Goal: Task Accomplishment & Management: Manage account settings

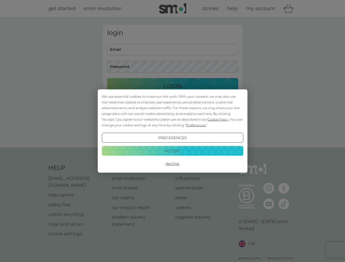
click at [218, 119] on span "Cookie Policy" at bounding box center [218, 119] width 21 height 4
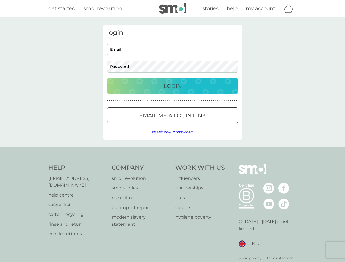
click at [195, 125] on div "login Email Password Login ● ● ● ● ● ● ● ● ● ● ● ● ● ● ● ● ● ● ● ● ● ● ● ● ● ● …" at bounding box center [172, 82] width 139 height 115
click at [172, 138] on div "login Email Password Login ● ● ● ● ● ● ● ● ● ● ● ● ● ● ● ● ● ● ● ● ● ● ● ● ● ● …" at bounding box center [172, 82] width 139 height 115
click at [172, 164] on div "Help [EMAIL_ADDRESS][DOMAIN_NAME] help centre safety first carton recycling rin…" at bounding box center [172, 212] width 249 height 97
click at [172, 151] on div "Help [EMAIL_ADDRESS][DOMAIN_NAME] help centre safety first carton recycling rin…" at bounding box center [172, 213] width 345 height 130
